Goal: Task Accomplishment & Management: Use online tool/utility

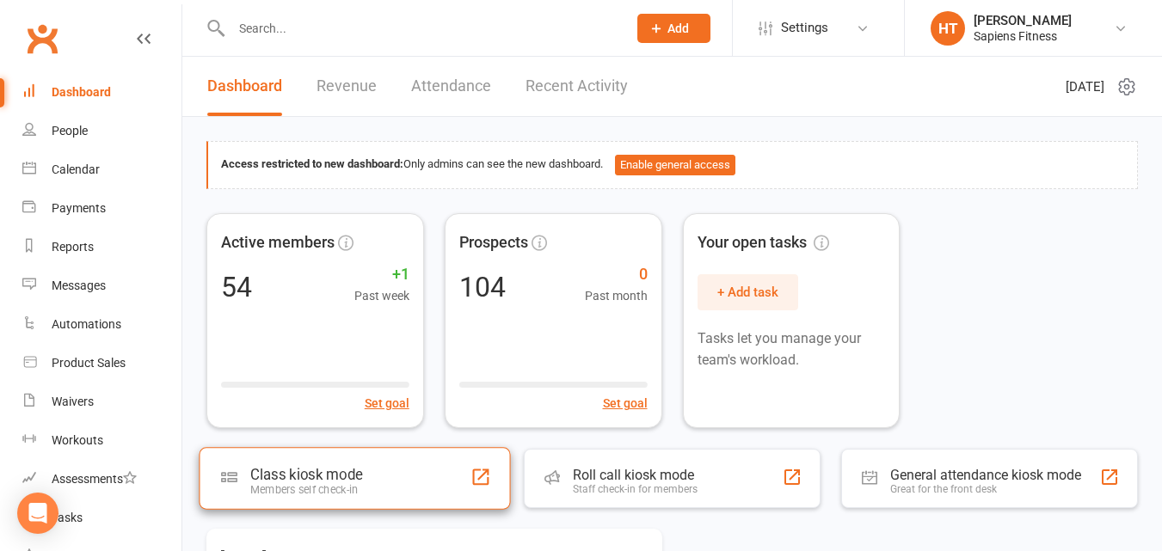
click at [321, 449] on div "Class kiosk mode Members self check-in" at bounding box center [354, 478] width 311 height 62
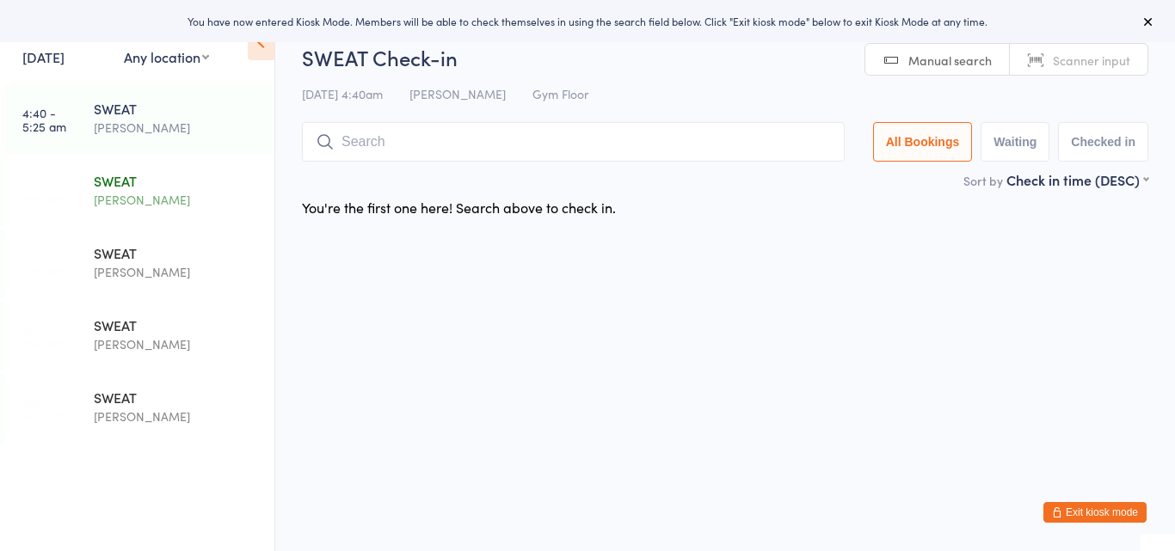
click at [130, 186] on div "SWEAT" at bounding box center [177, 180] width 166 height 19
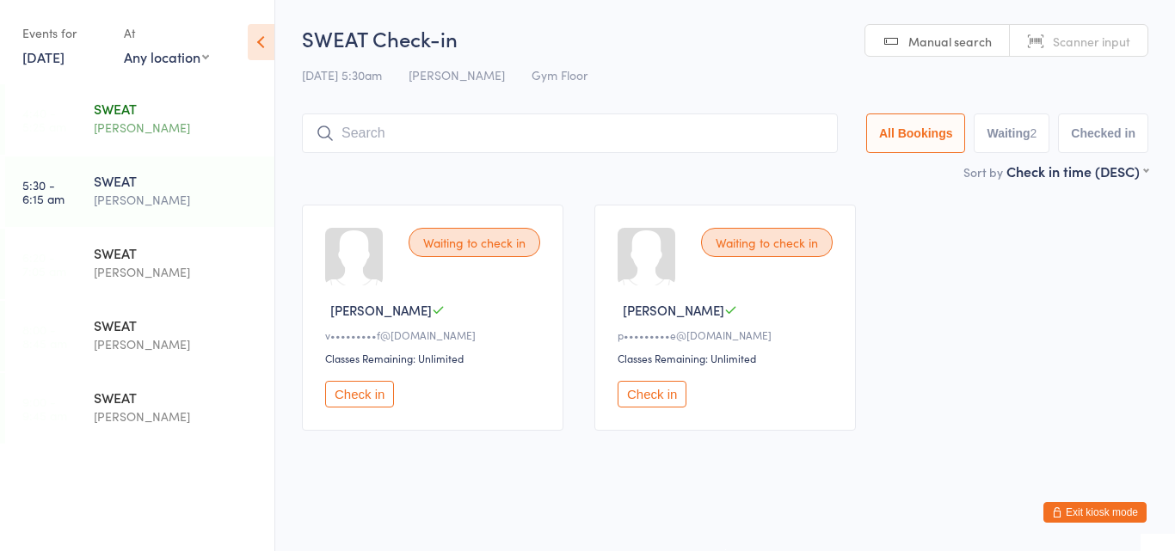
click at [143, 122] on div "[PERSON_NAME]" at bounding box center [177, 128] width 166 height 20
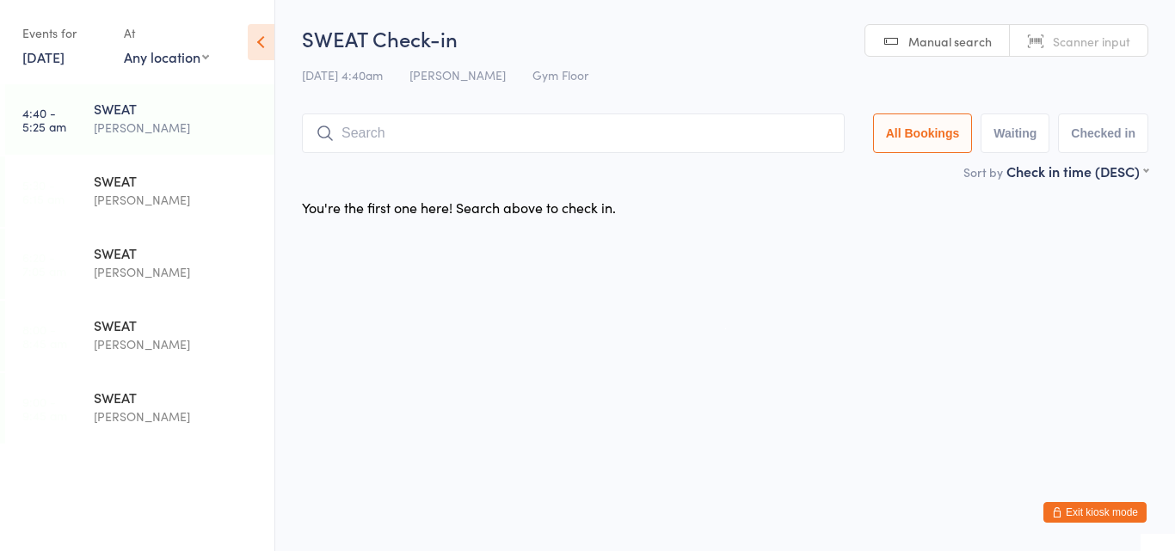
click at [139, 127] on div "[PERSON_NAME]" at bounding box center [177, 128] width 166 height 20
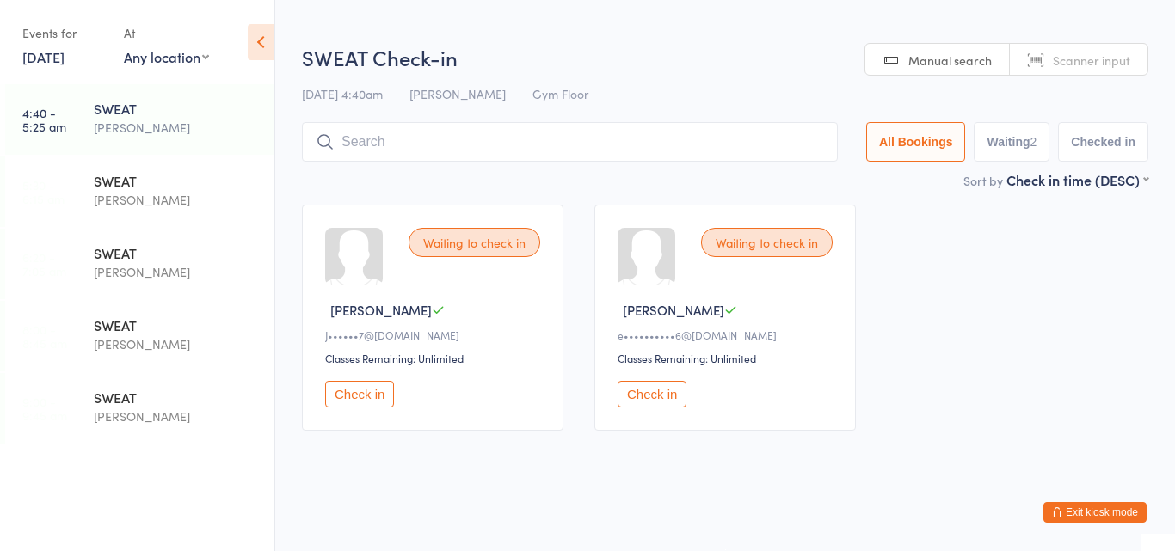
click at [362, 391] on button "Check in" at bounding box center [359, 394] width 69 height 27
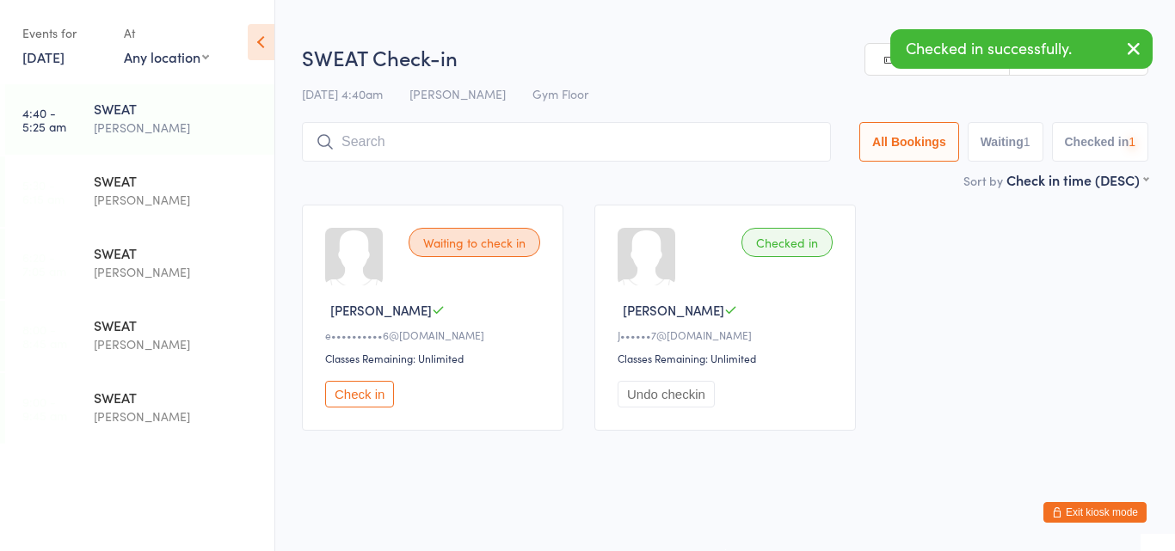
click at [362, 391] on button "Check in" at bounding box center [359, 394] width 69 height 27
click at [399, 142] on input "search" at bounding box center [570, 142] width 536 height 40
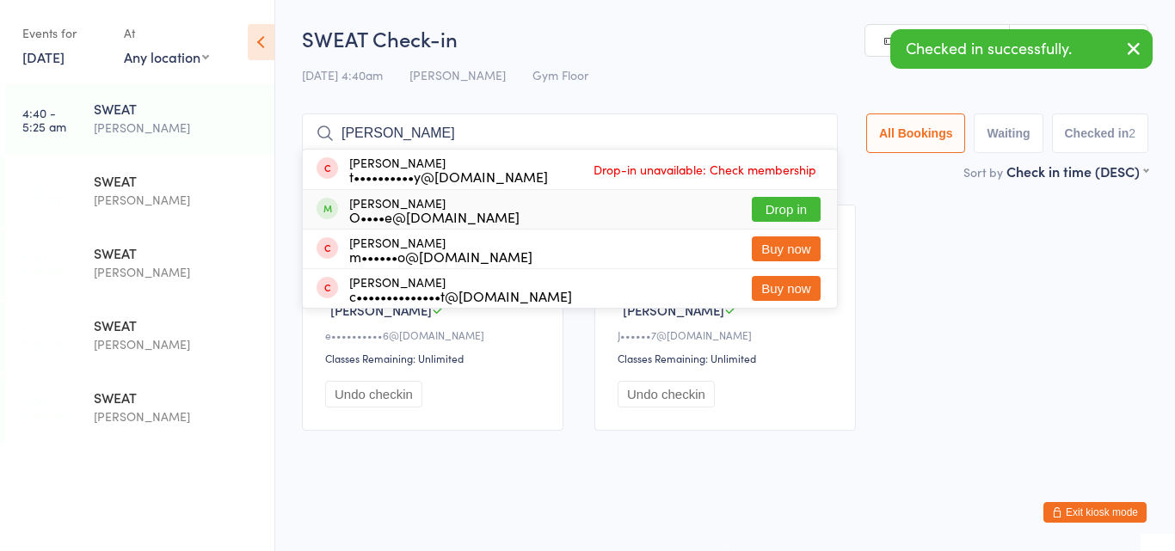
type input "clint"
click at [372, 213] on div "O••••e@inspiredpaintingdecorating.com.au" at bounding box center [434, 217] width 170 height 14
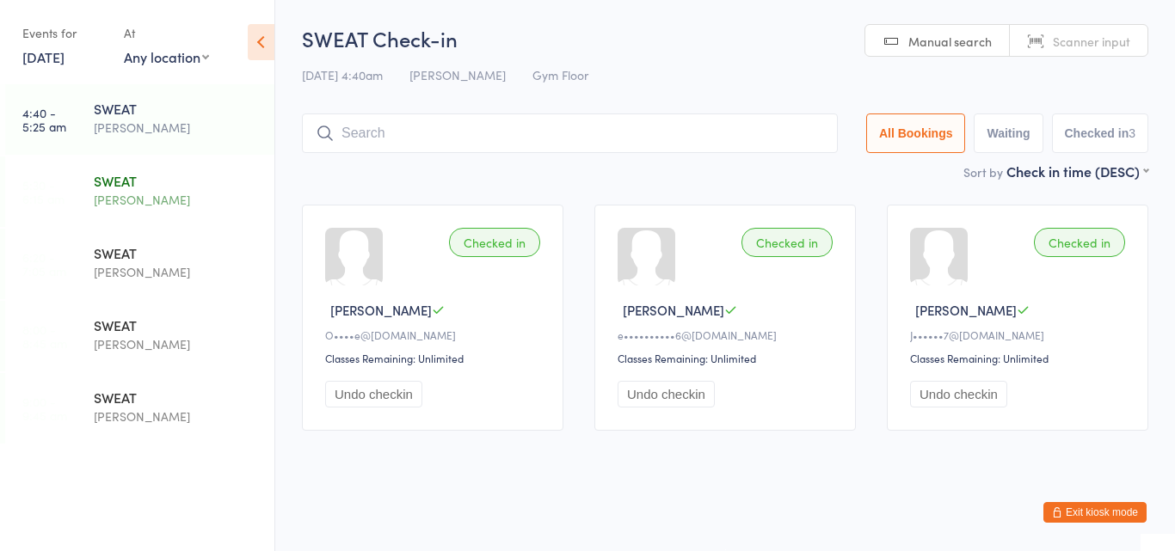
click at [96, 189] on div "SWEAT" at bounding box center [177, 180] width 166 height 19
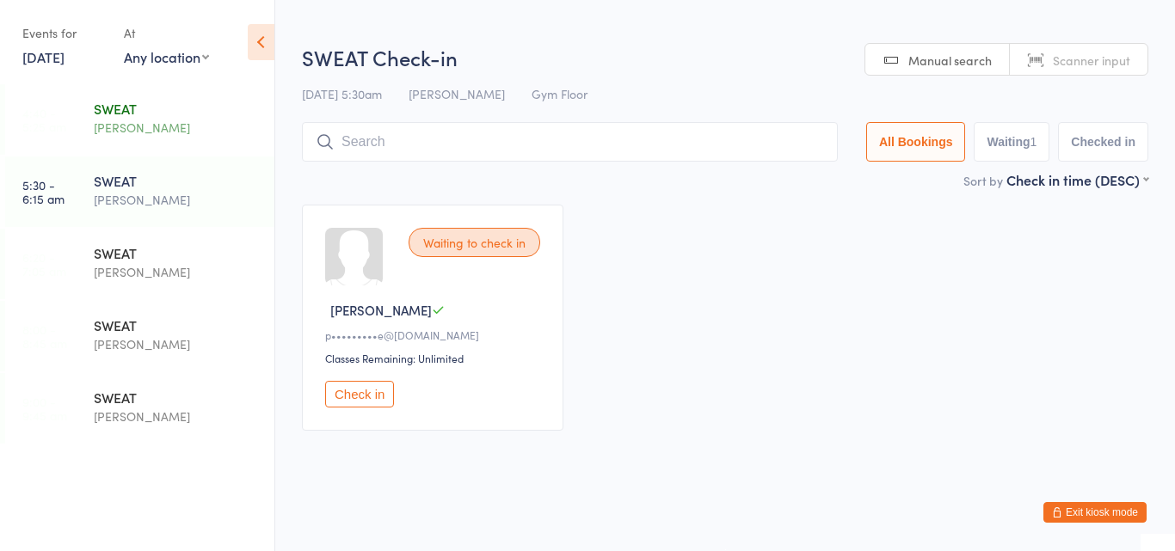
click at [108, 111] on div "SWEAT" at bounding box center [177, 108] width 166 height 19
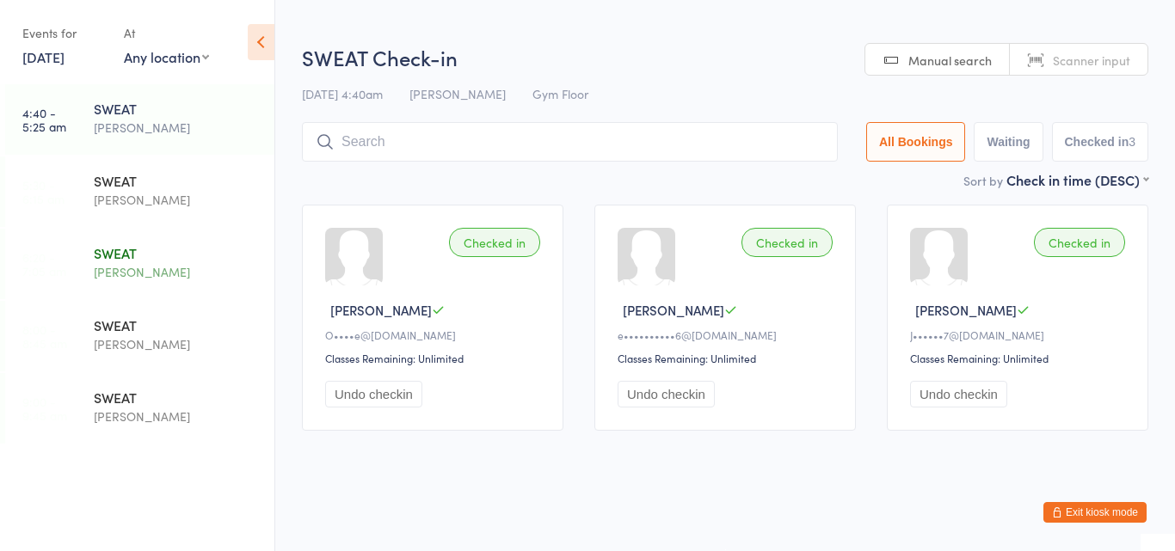
click at [169, 268] on div "[PERSON_NAME]" at bounding box center [177, 272] width 166 height 20
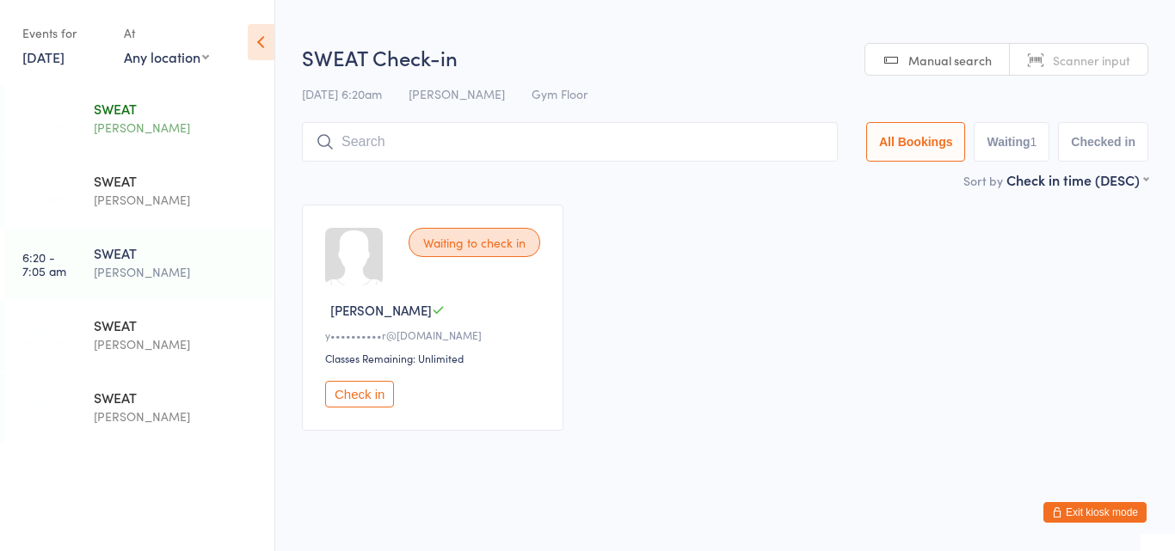
click at [159, 126] on div "[PERSON_NAME]" at bounding box center [177, 128] width 166 height 20
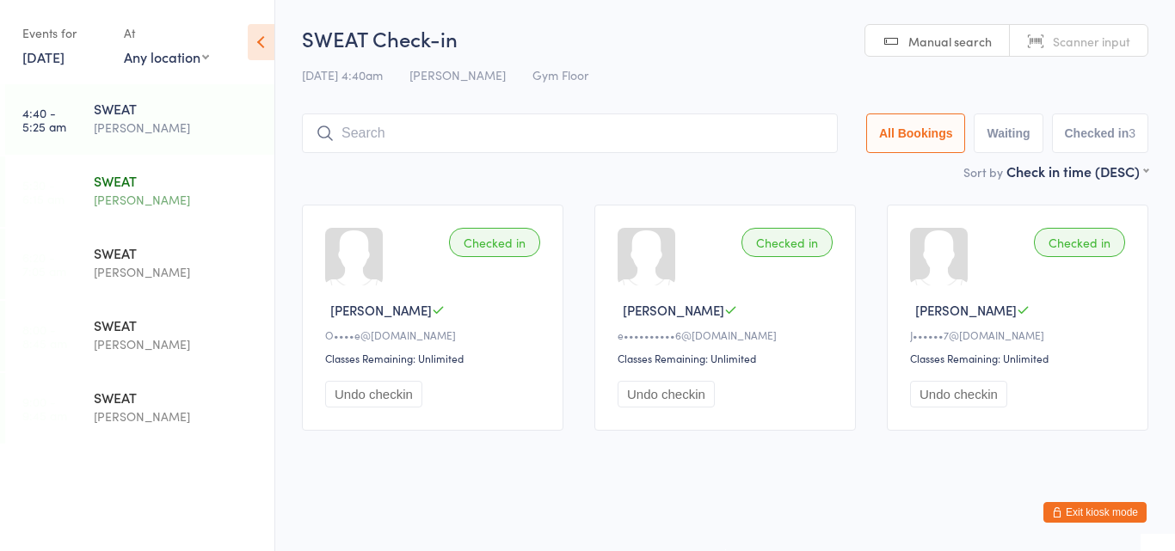
click at [156, 188] on div "SWEAT" at bounding box center [177, 180] width 166 height 19
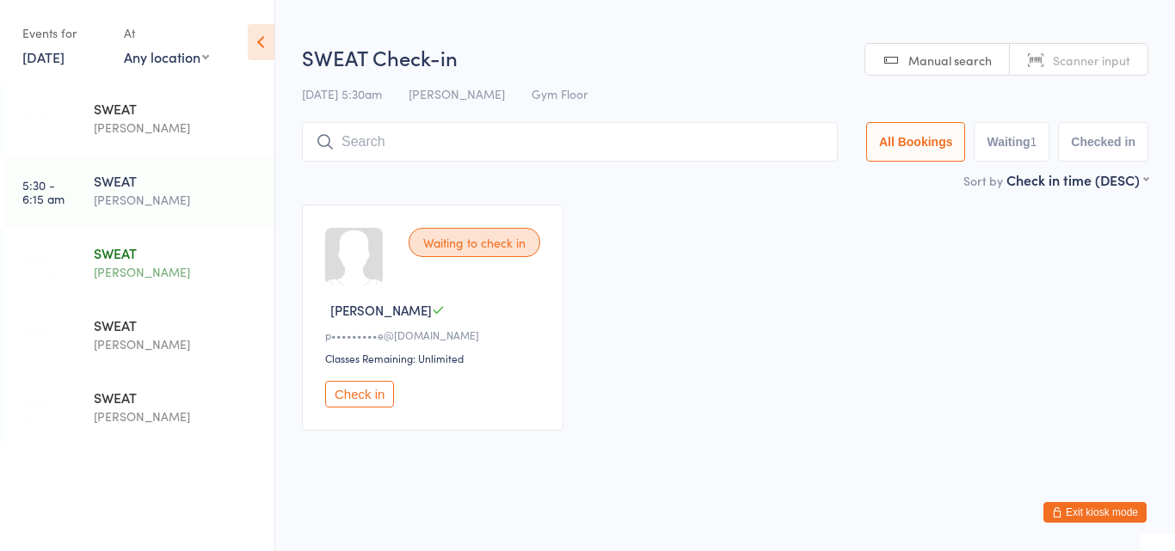
click at [145, 257] on div "SWEAT" at bounding box center [177, 252] width 166 height 19
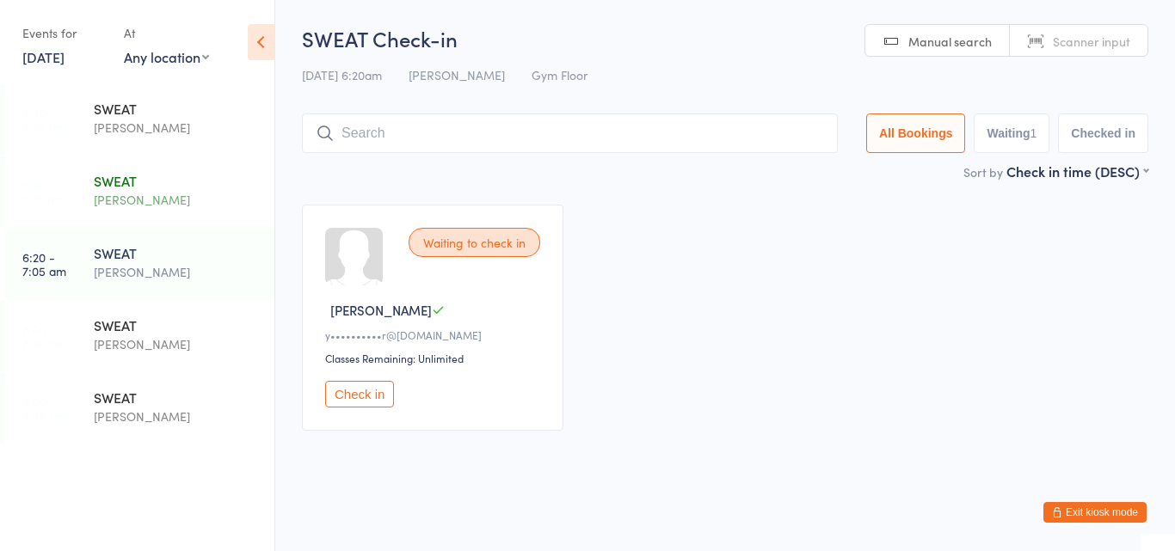
click at [220, 178] on div "SWEAT" at bounding box center [177, 180] width 166 height 19
click at [362, 395] on button "Check in" at bounding box center [359, 394] width 69 height 27
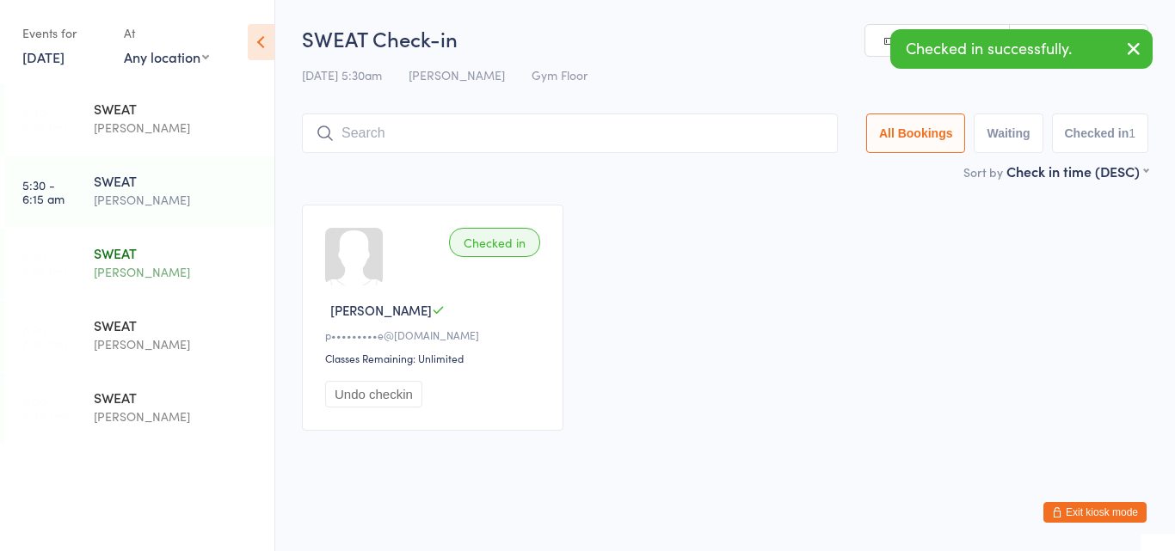
click at [116, 248] on div "SWEAT" at bounding box center [177, 252] width 166 height 19
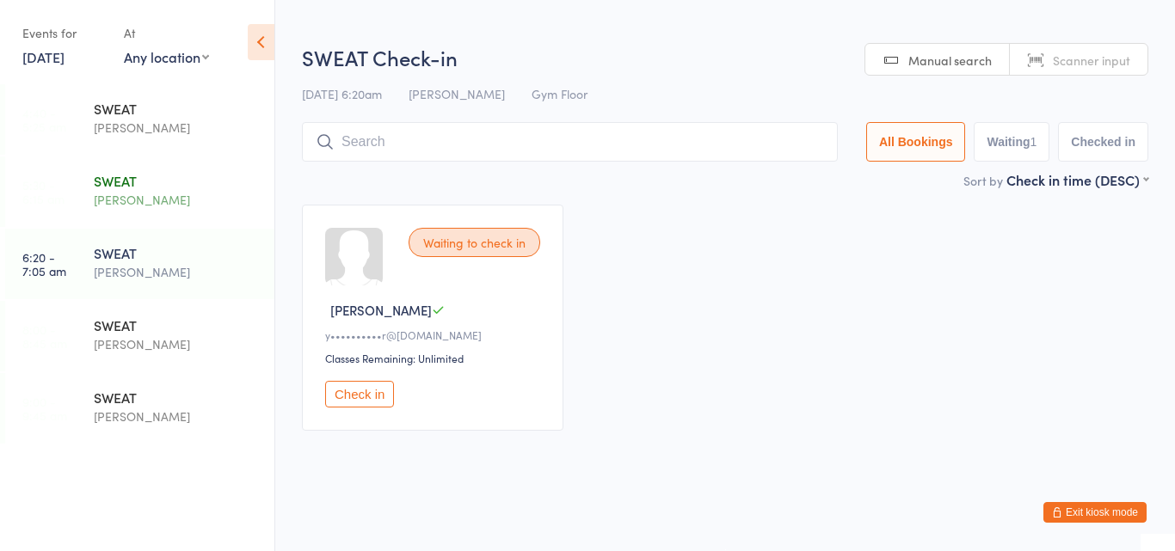
click at [120, 189] on div "SWEAT" at bounding box center [177, 180] width 166 height 19
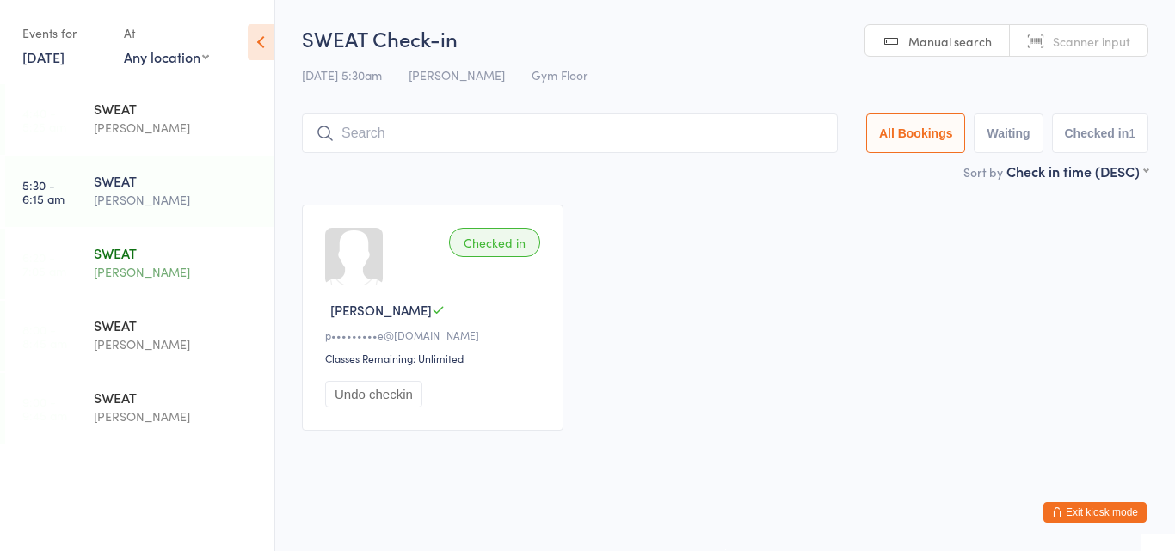
click at [111, 254] on div "SWEAT" at bounding box center [177, 252] width 166 height 19
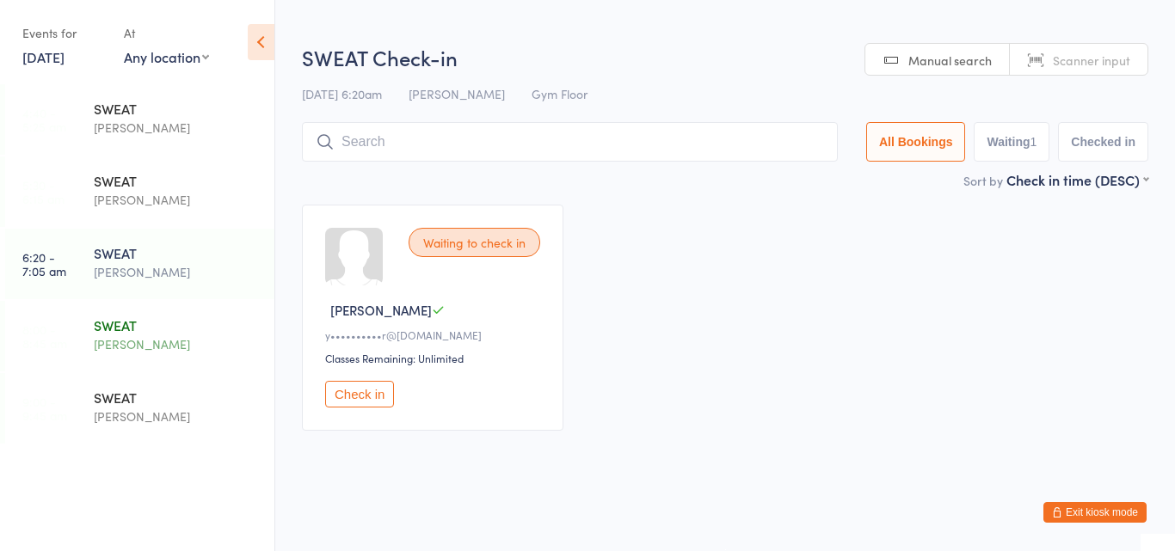
click at [132, 351] on div "[PERSON_NAME]" at bounding box center [177, 345] width 166 height 20
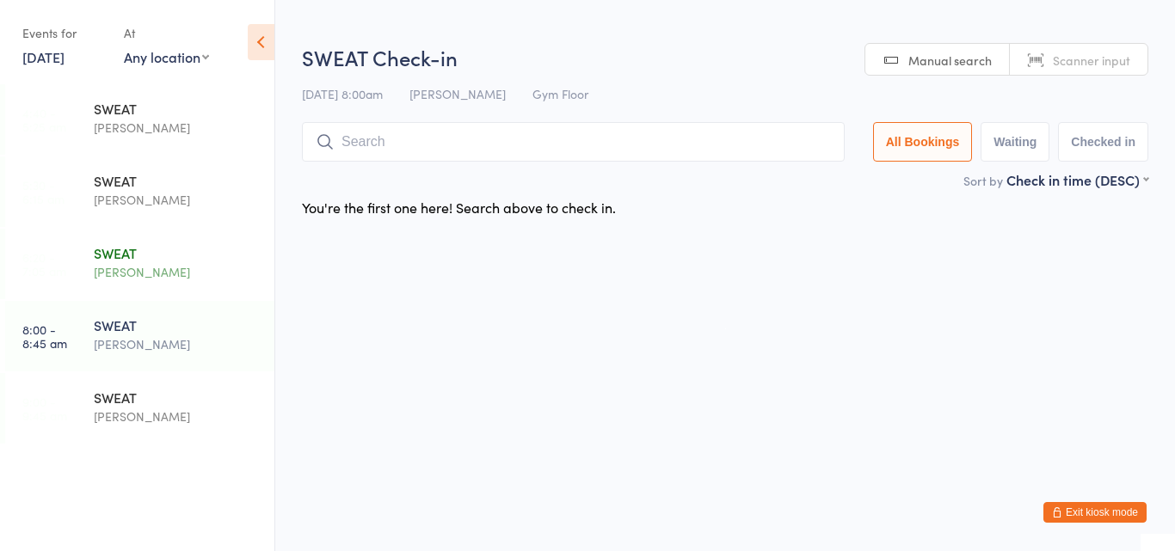
click at [139, 266] on div "[PERSON_NAME]" at bounding box center [177, 272] width 166 height 20
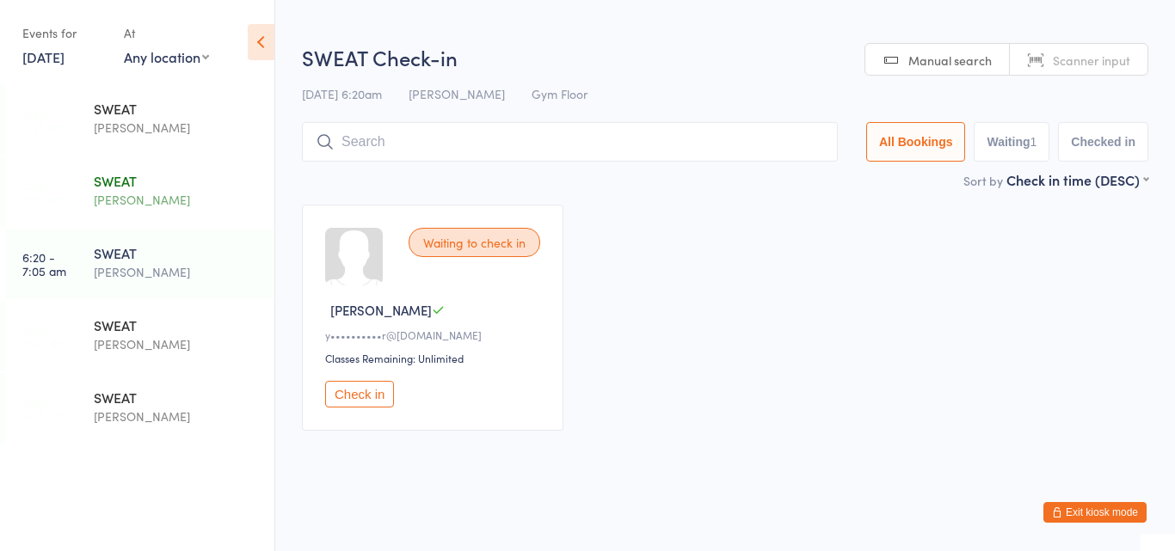
click at [145, 179] on div "SWEAT" at bounding box center [177, 180] width 166 height 19
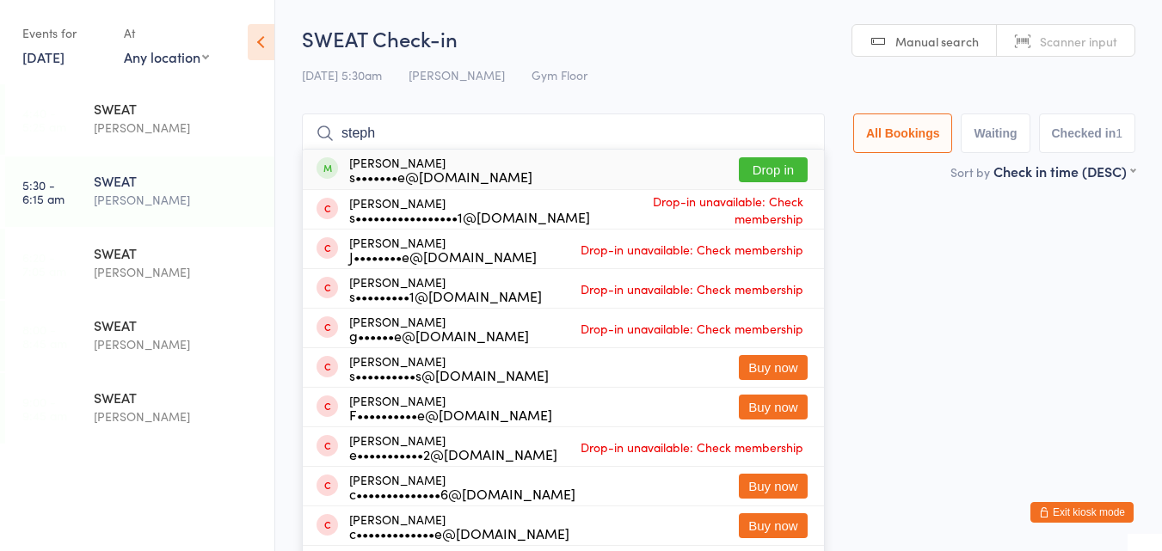
type input "steph"
click at [471, 166] on div "Steph Tyne s•••••••e@gmail.com" at bounding box center [440, 170] width 183 height 28
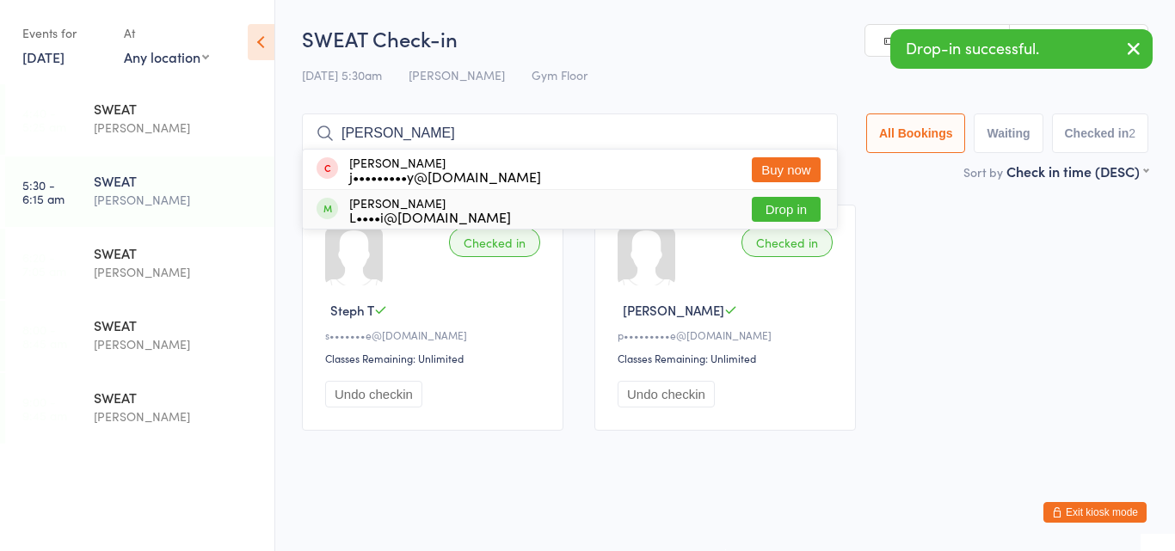
type input "jill"
click at [517, 200] on div "Jill Mathison L••••i@bigpond.net.au Drop in" at bounding box center [570, 209] width 534 height 39
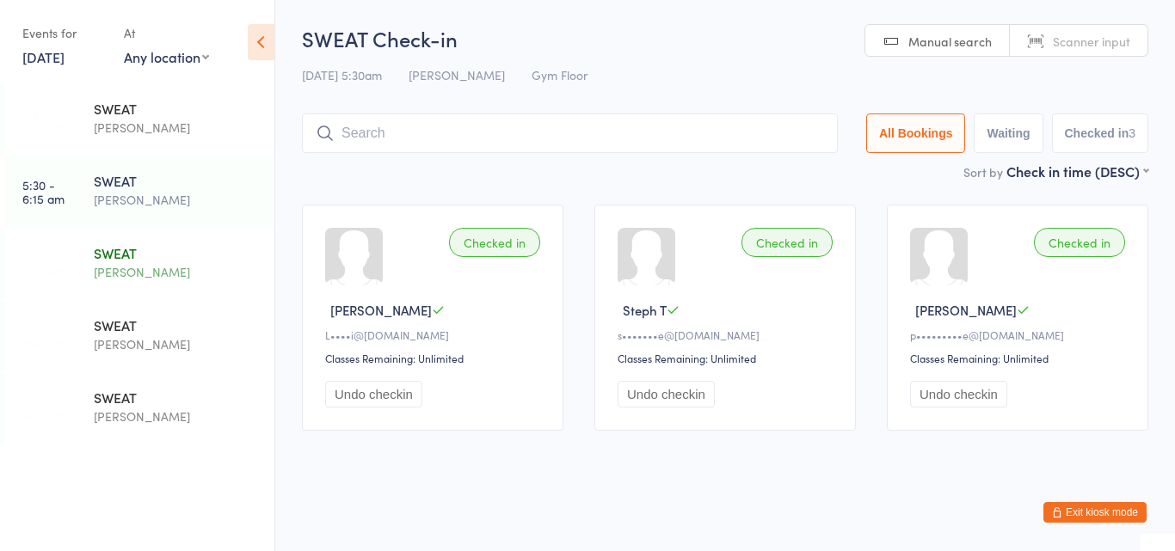
click at [145, 261] on div "SWEAT" at bounding box center [177, 252] width 166 height 19
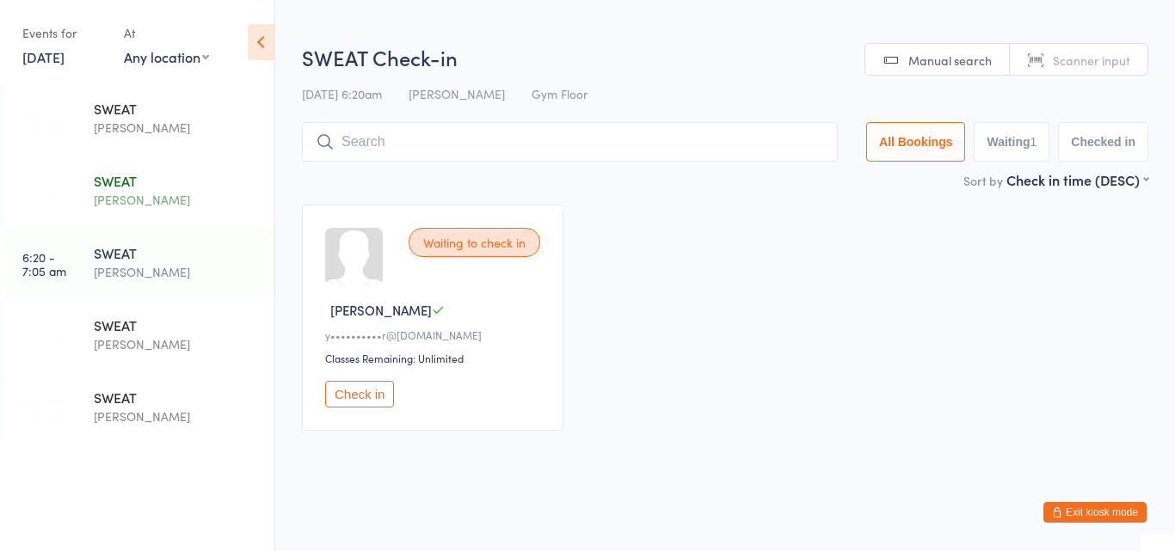
click at [157, 202] on div "[PERSON_NAME]" at bounding box center [177, 200] width 166 height 20
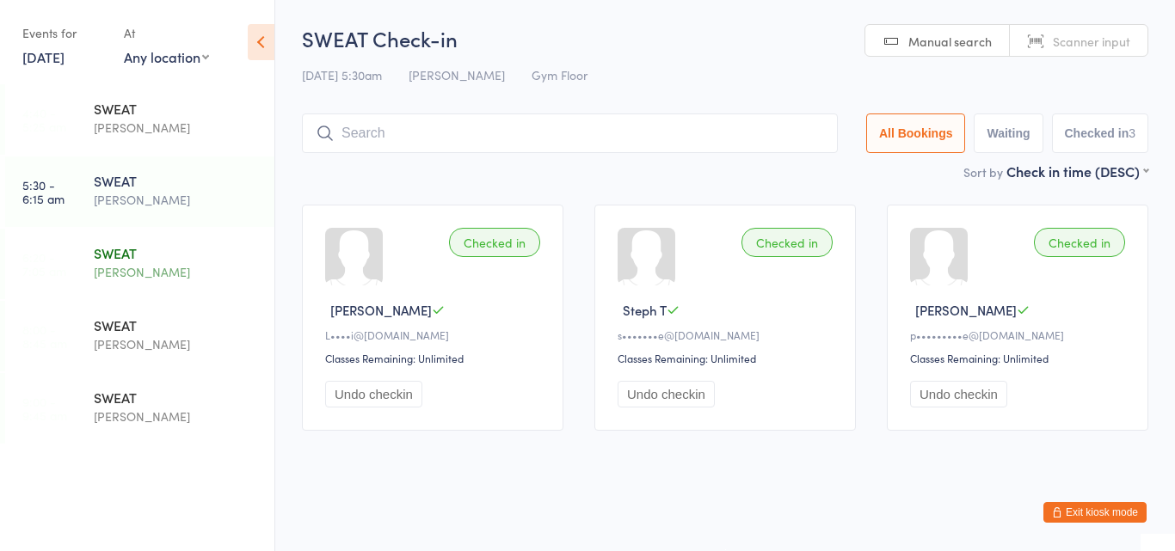
click at [166, 260] on div "SWEAT" at bounding box center [177, 252] width 166 height 19
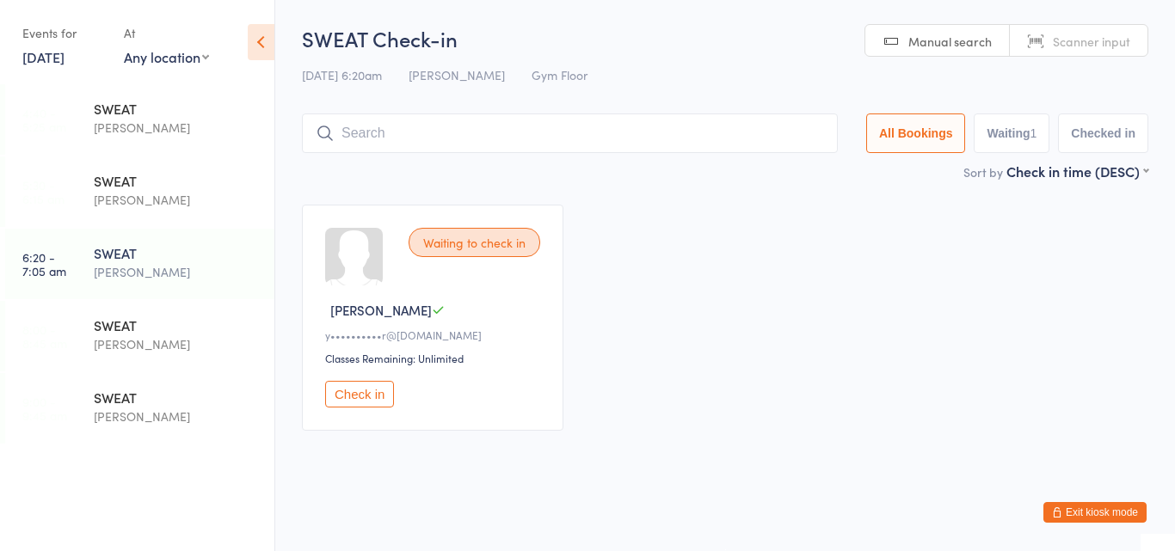
click at [373, 400] on button "Check in" at bounding box center [359, 394] width 69 height 27
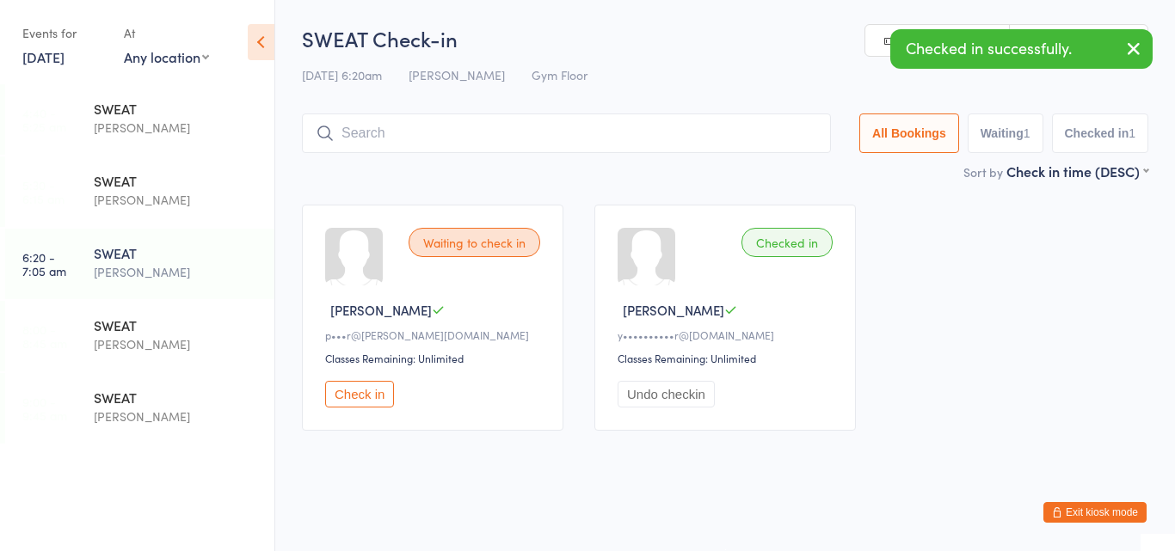
click at [371, 400] on button "Check in" at bounding box center [359, 394] width 69 height 27
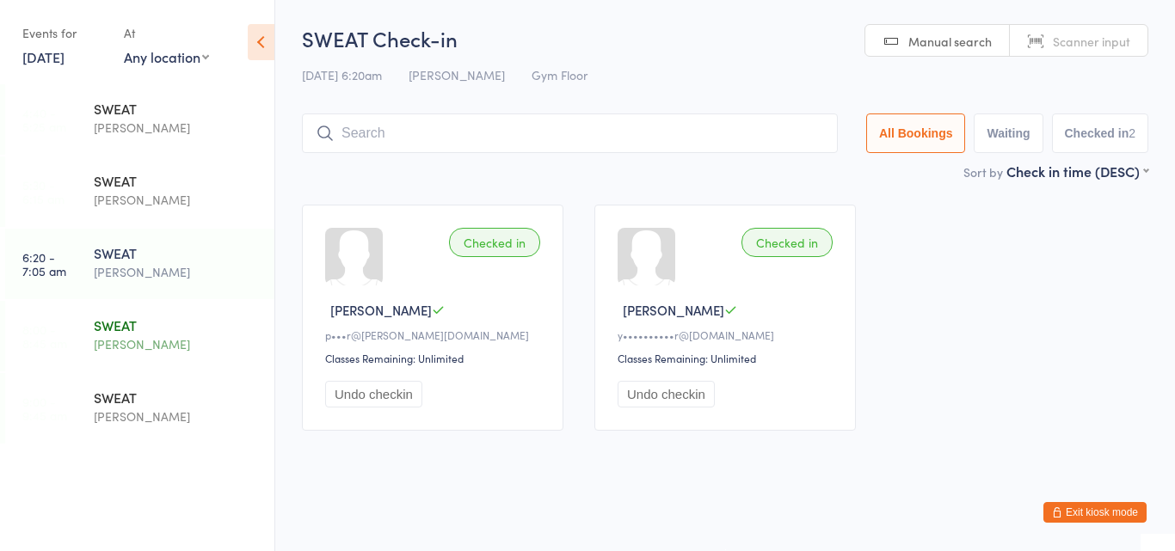
click at [114, 313] on div "SWEAT Harry Turner" at bounding box center [184, 335] width 181 height 68
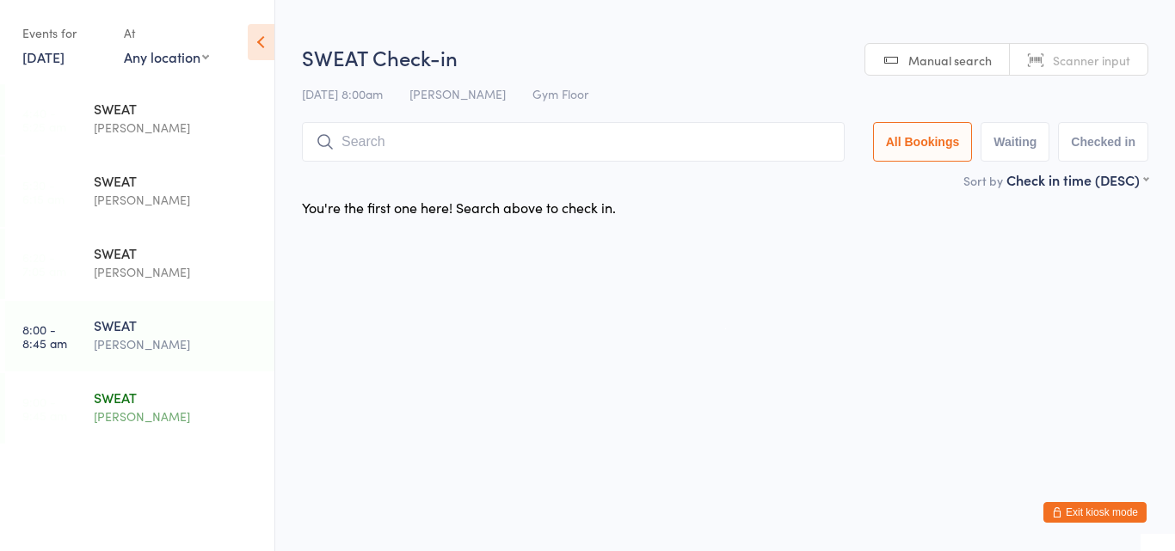
click at [128, 399] on div "SWEAT" at bounding box center [177, 397] width 166 height 19
click at [145, 270] on div "[PERSON_NAME]" at bounding box center [177, 272] width 166 height 20
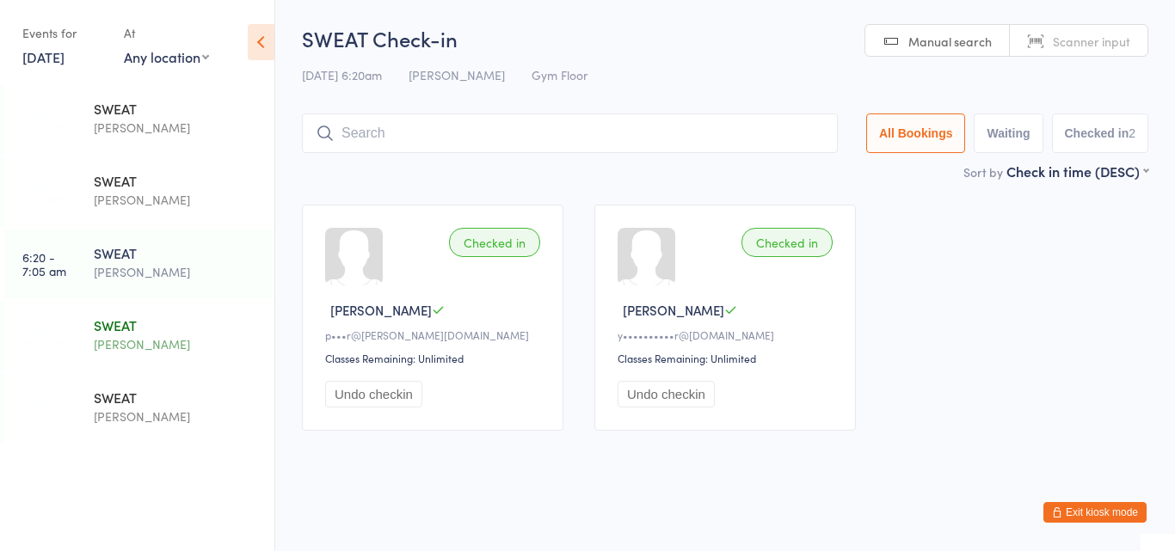
click at [210, 347] on div "[PERSON_NAME]" at bounding box center [177, 345] width 166 height 20
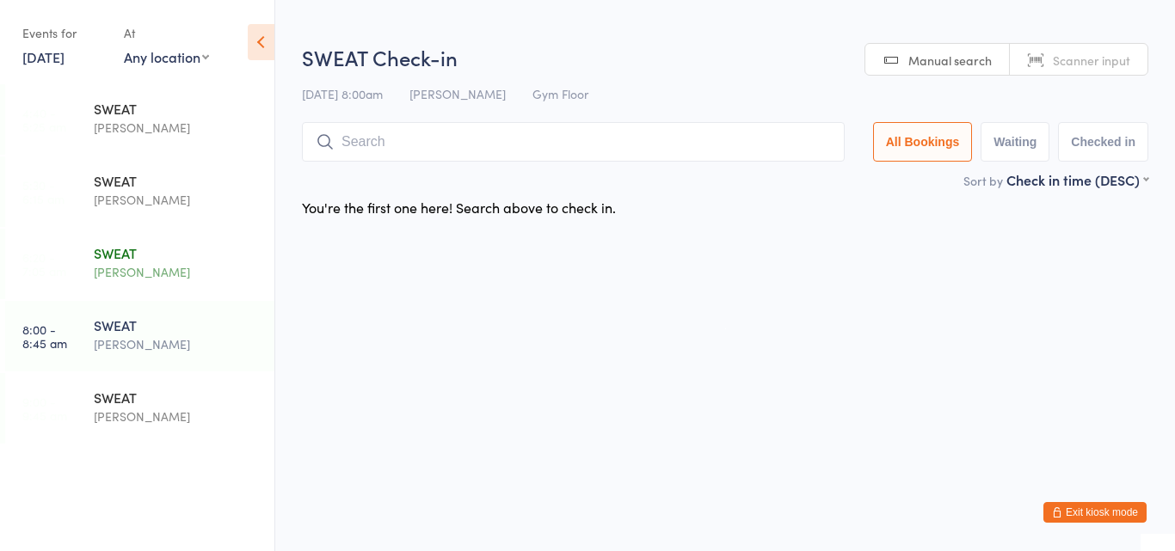
click at [172, 268] on div "[PERSON_NAME]" at bounding box center [177, 272] width 166 height 20
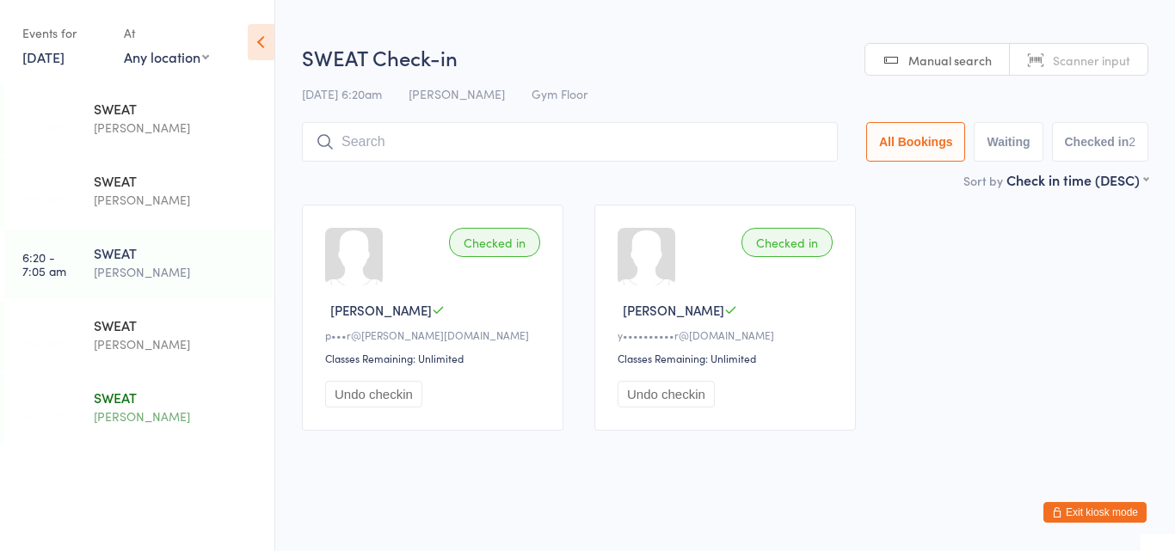
click at [170, 400] on div "SWEAT" at bounding box center [177, 397] width 166 height 19
